Goal: Navigation & Orientation: Find specific page/section

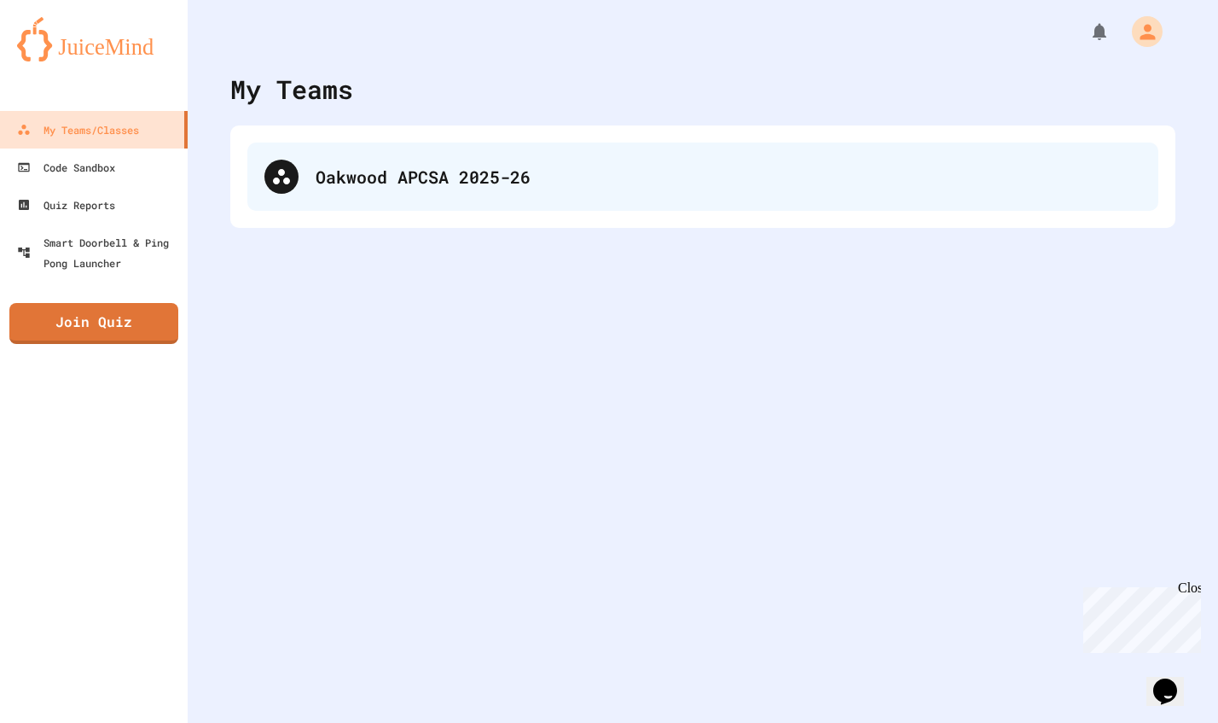
click at [392, 184] on div "Oakwood APCSA 2025-26" at bounding box center [729, 177] width 826 height 26
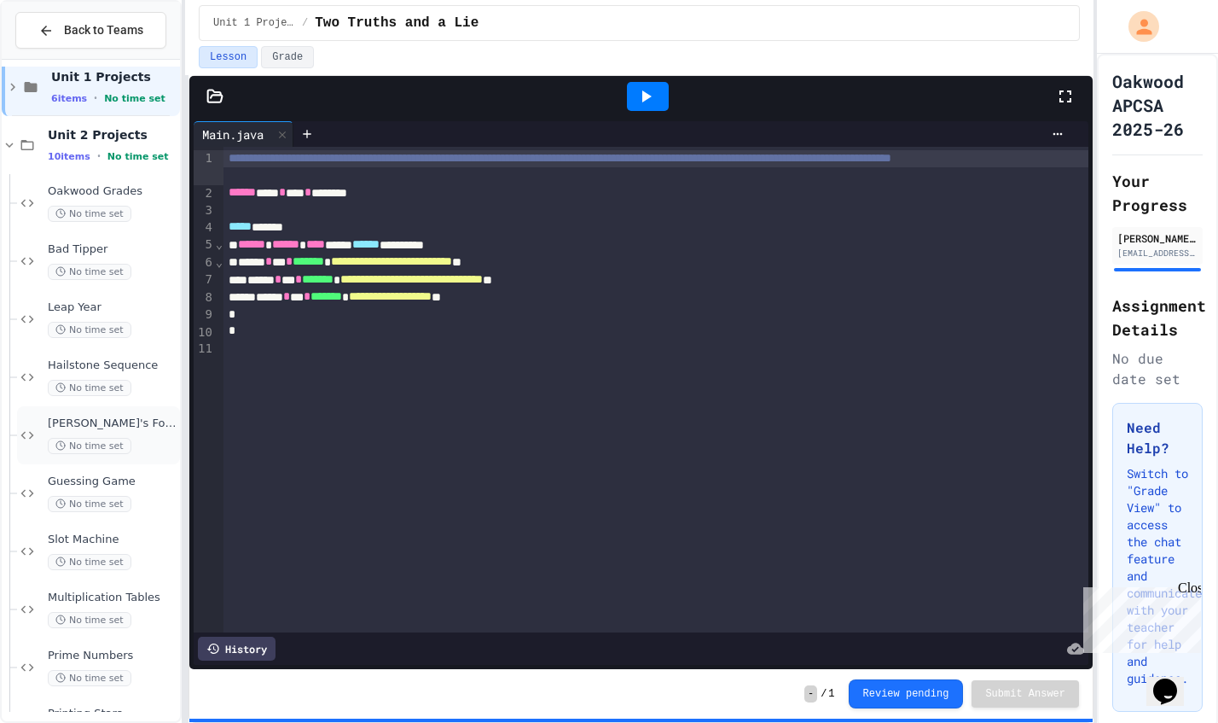
scroll to position [72, 0]
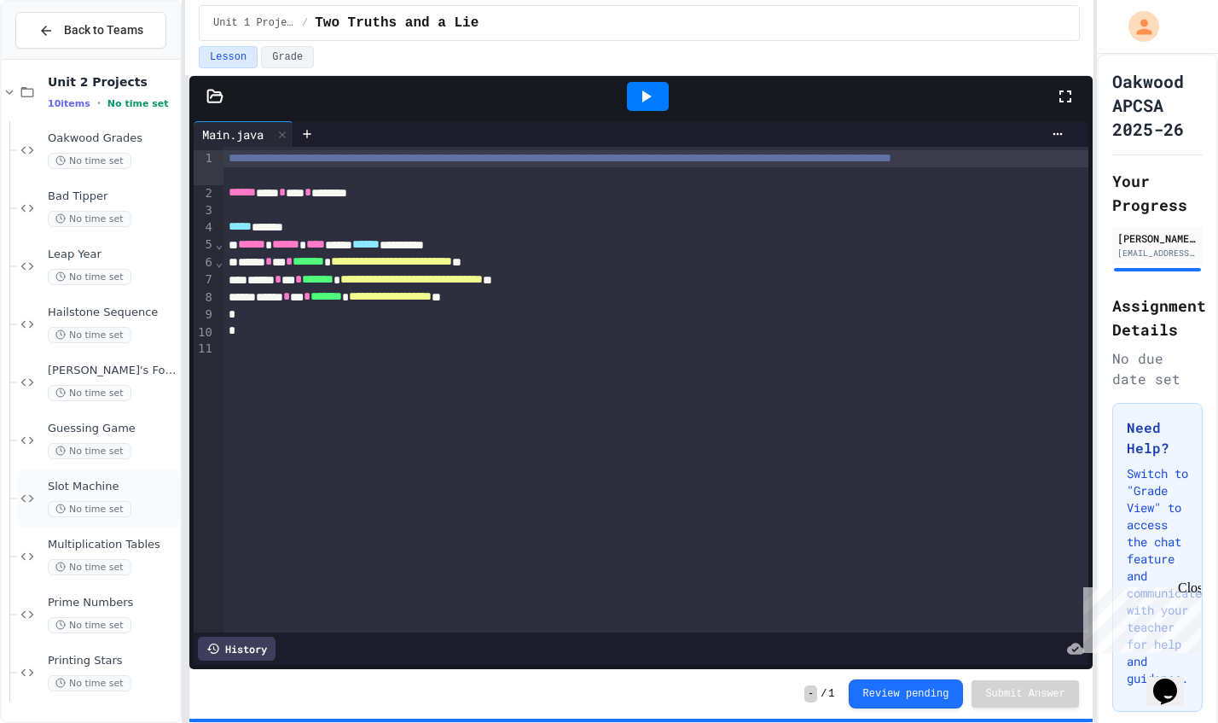
click at [90, 491] on span "Slot Machine" at bounding box center [112, 487] width 129 height 15
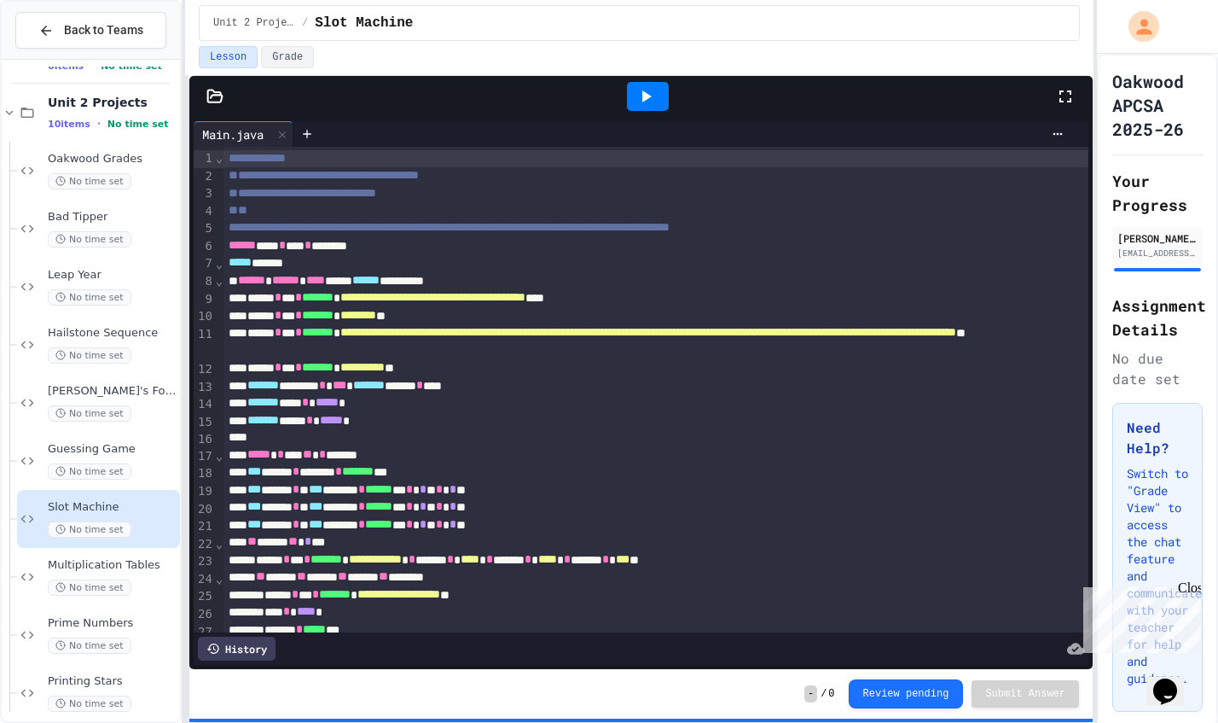
click at [654, 107] on icon at bounding box center [646, 96] width 20 height 20
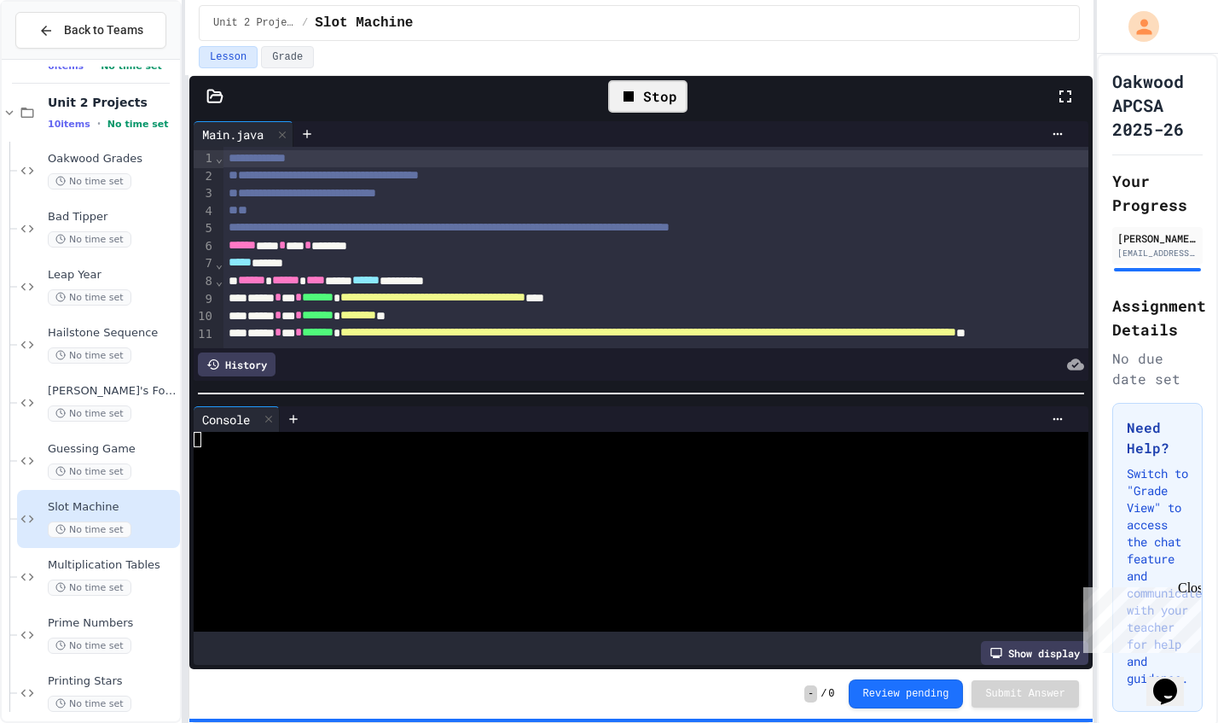
click at [469, 460] on div at bounding box center [631, 454] width 875 height 15
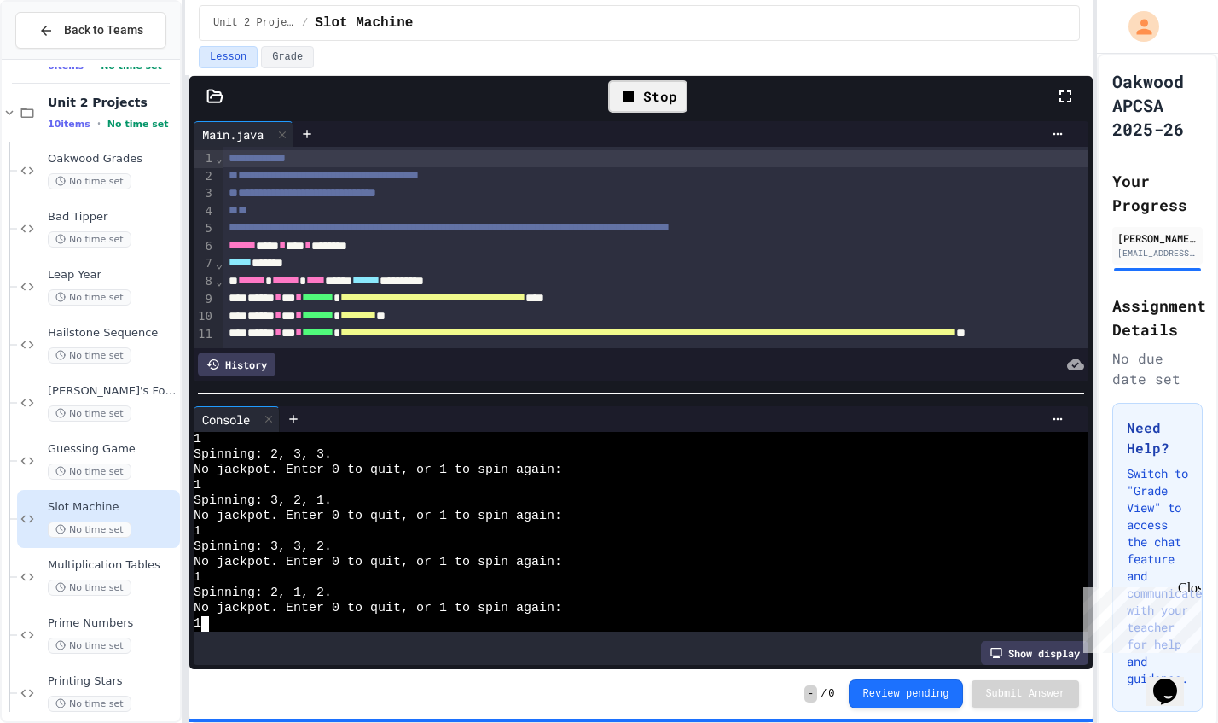
scroll to position [123, 0]
